Goal: Task Accomplishment & Management: Manage account settings

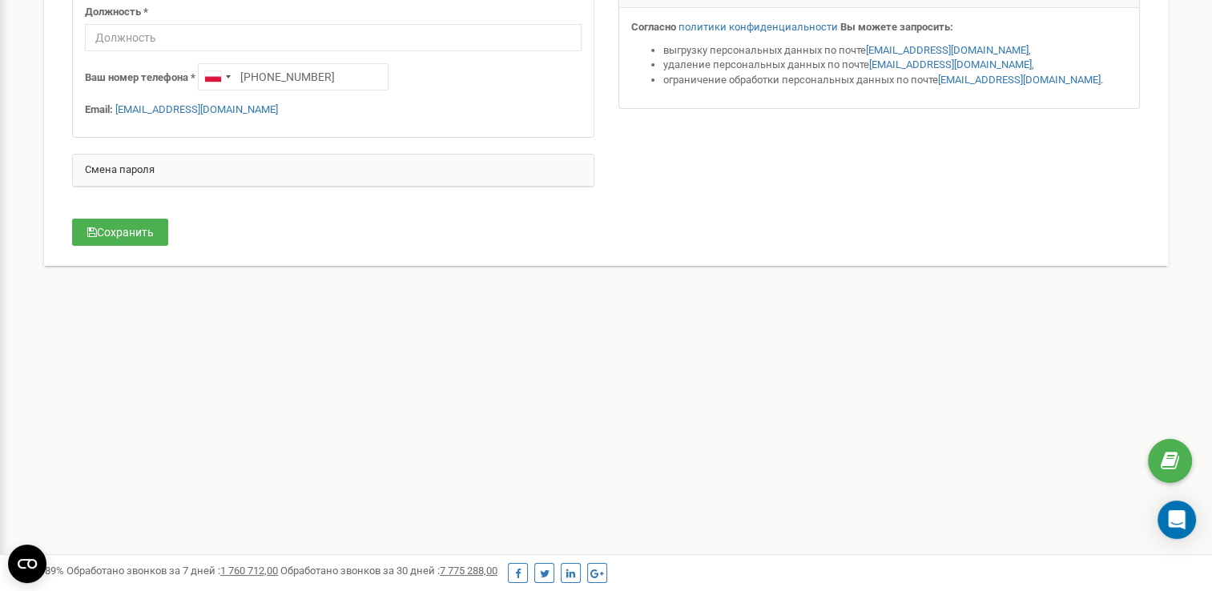
scroll to position [369, 0]
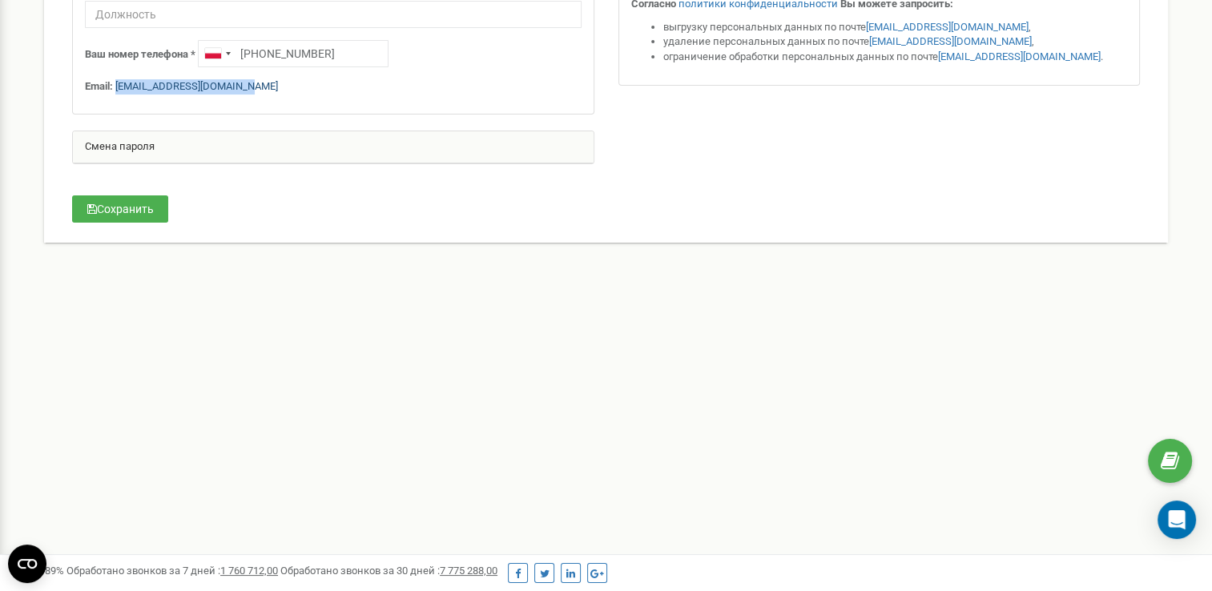
drag, startPoint x: 272, startPoint y: 85, endPoint x: 119, endPoint y: 87, distance: 153.8
click at [119, 87] on p "Email: [EMAIL_ADDRESS][DOMAIN_NAME]" at bounding box center [333, 86] width 497 height 15
copy link "[EMAIL_ADDRESS][DOMAIN_NAME]"
click at [978, 441] on div "Реферальная программа Настройки профиля Выход Персональные настройки Помощь Пом…" at bounding box center [606, 111] width 1212 height 961
click at [125, 139] on div "Смена пароля" at bounding box center [333, 147] width 521 height 32
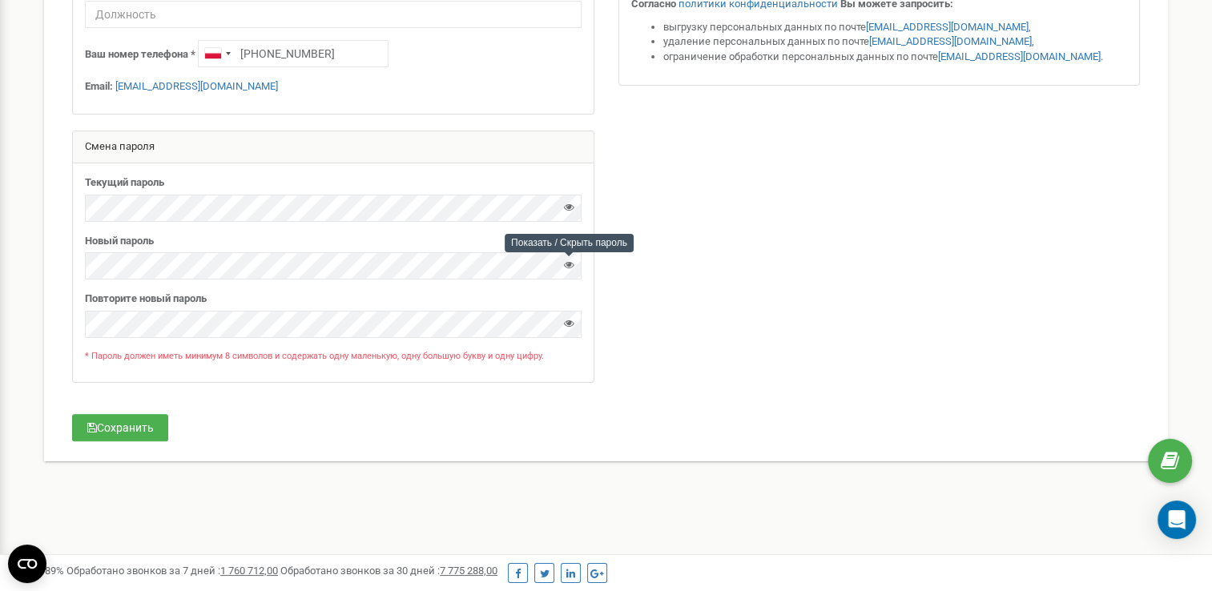
click at [564, 268] on div at bounding box center [569, 269] width 10 height 22
click at [565, 264] on icon at bounding box center [569, 265] width 10 height 10
click at [143, 429] on button "Сохранить" at bounding box center [120, 427] width 96 height 27
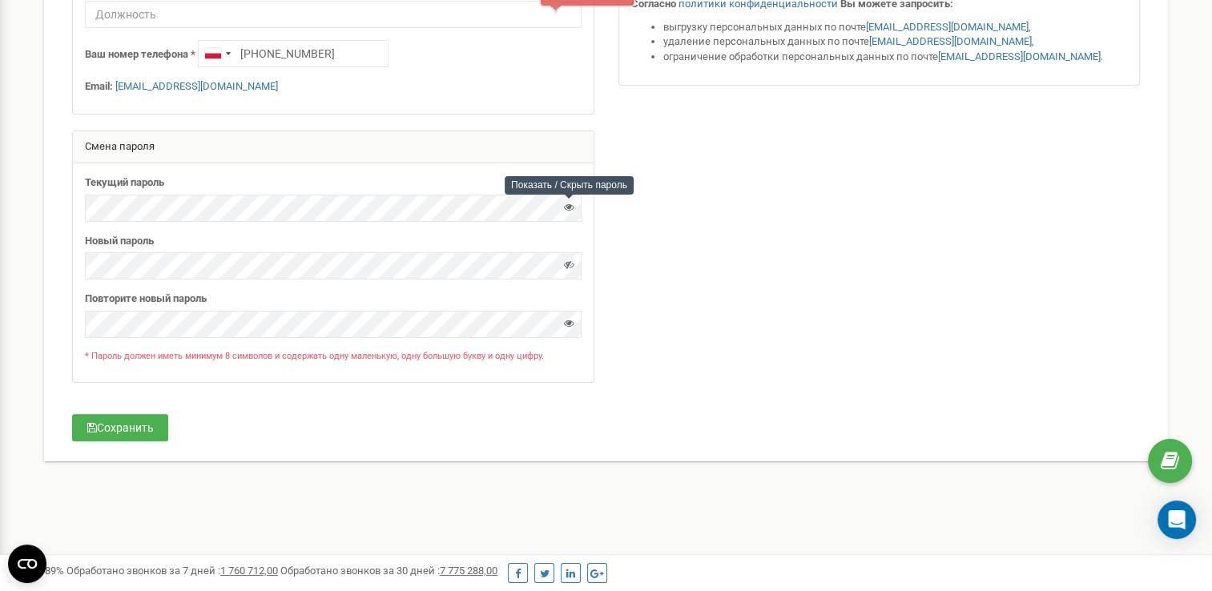
click at [565, 205] on icon at bounding box center [569, 207] width 10 height 10
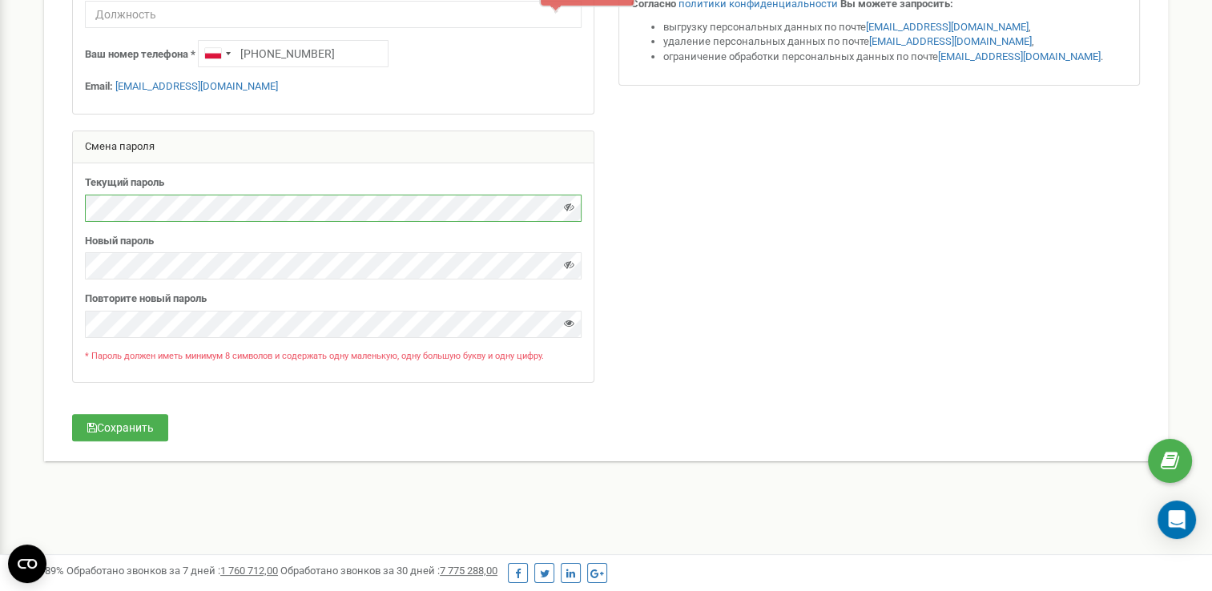
scroll to position [209, 0]
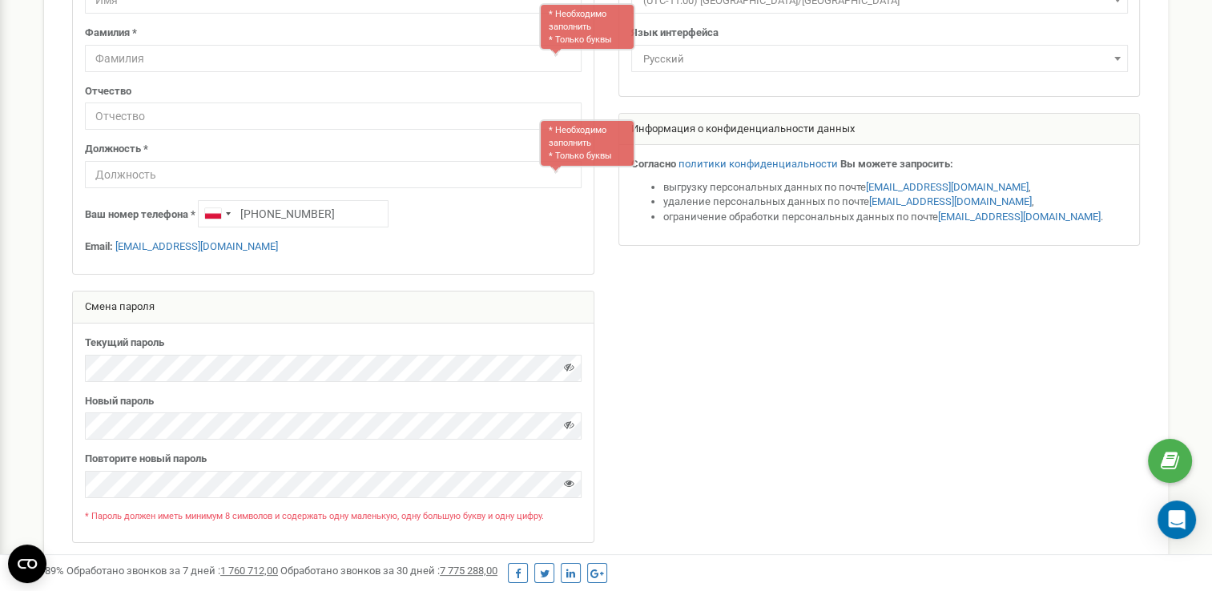
click at [329, 271] on div "Имя * * Необходимо заполнить * Только буквы Фамилия * * Необходимо заполнить * …" at bounding box center [333, 115] width 521 height 319
drag, startPoint x: 261, startPoint y: 248, endPoint x: 119, endPoint y: 248, distance: 142.6
click at [119, 248] on p "Email: [EMAIL_ADDRESS][DOMAIN_NAME]" at bounding box center [333, 247] width 497 height 15
copy link "[EMAIL_ADDRESS][DOMAIN_NAME]"
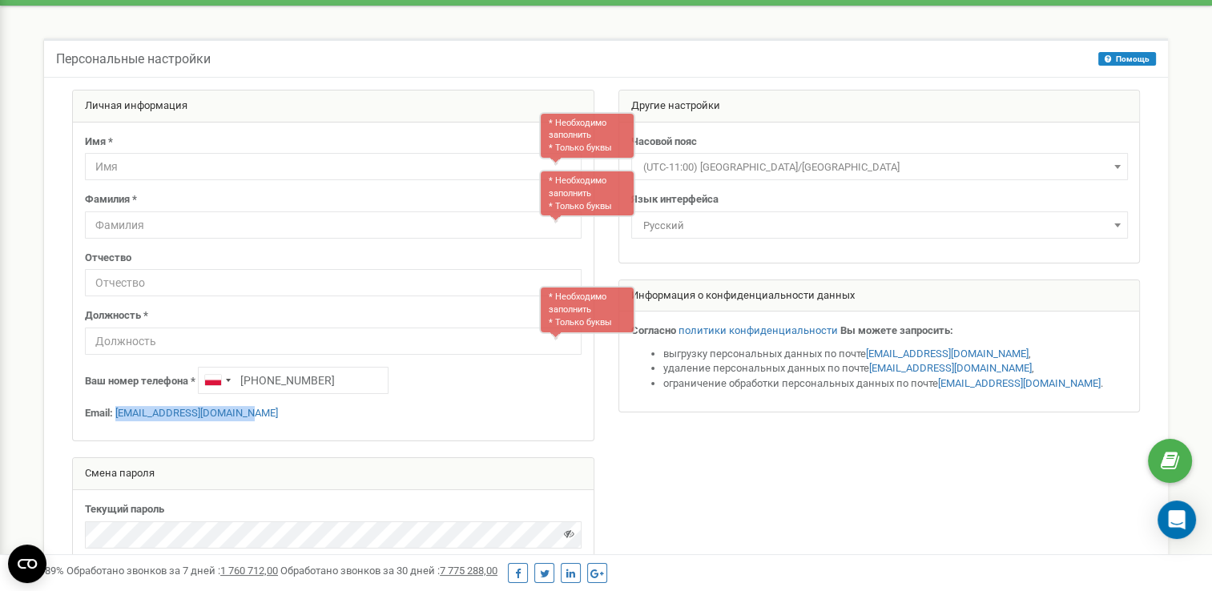
scroll to position [0, 0]
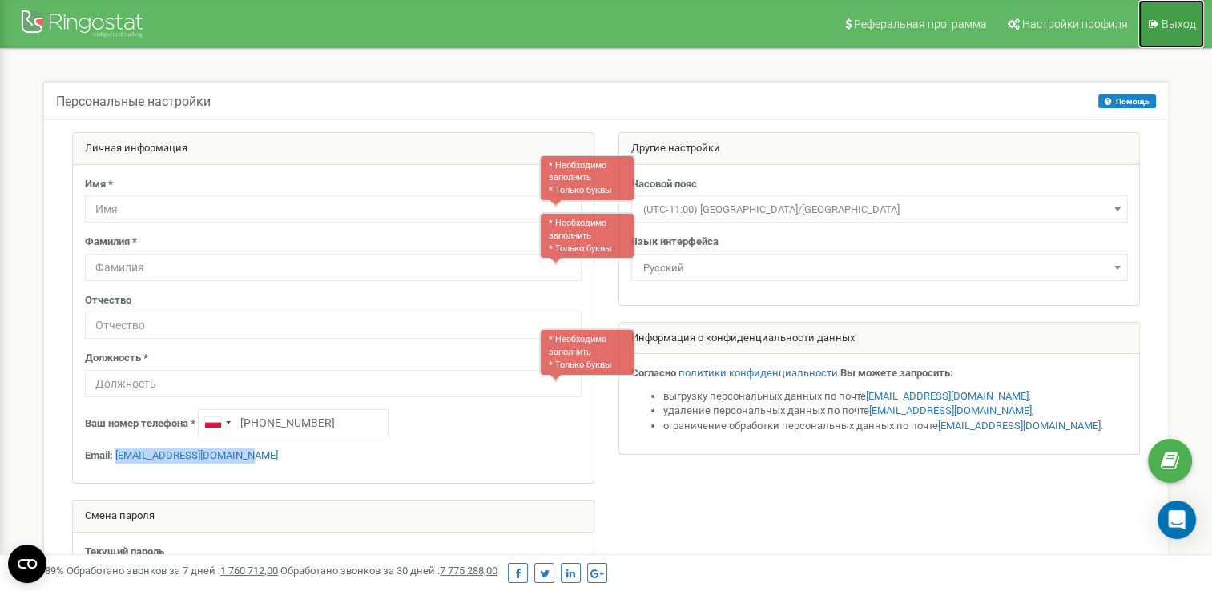
click at [1173, 26] on span "Выход" at bounding box center [1179, 24] width 34 height 13
